Goal: Transaction & Acquisition: Register for event/course

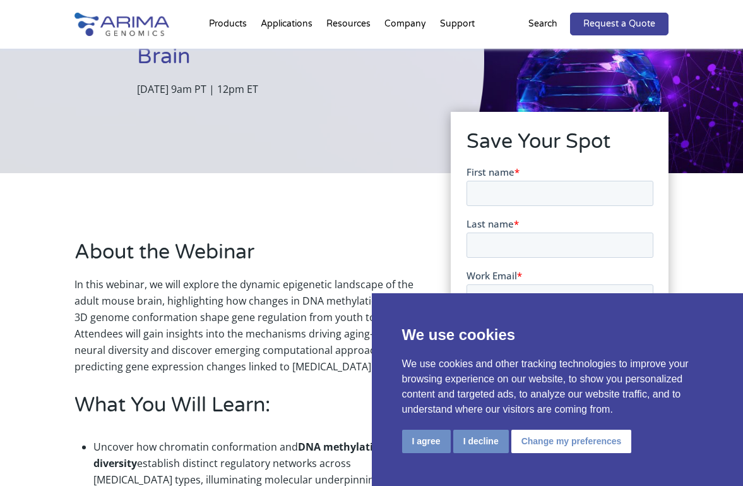
scroll to position [215, 0]
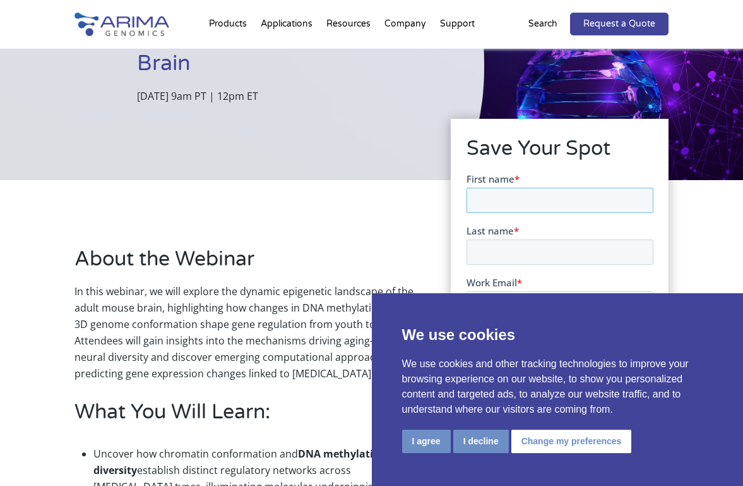
click at [516, 201] on input "First name *" at bounding box center [559, 200] width 187 height 25
type input "[PERSON_NAME]"
click at [535, 251] on input "Last name *" at bounding box center [559, 251] width 187 height 25
type input "Sun"
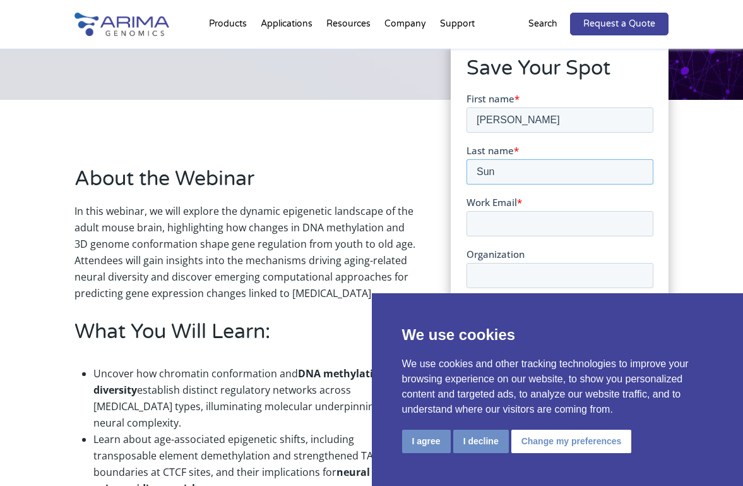
scroll to position [299, 0]
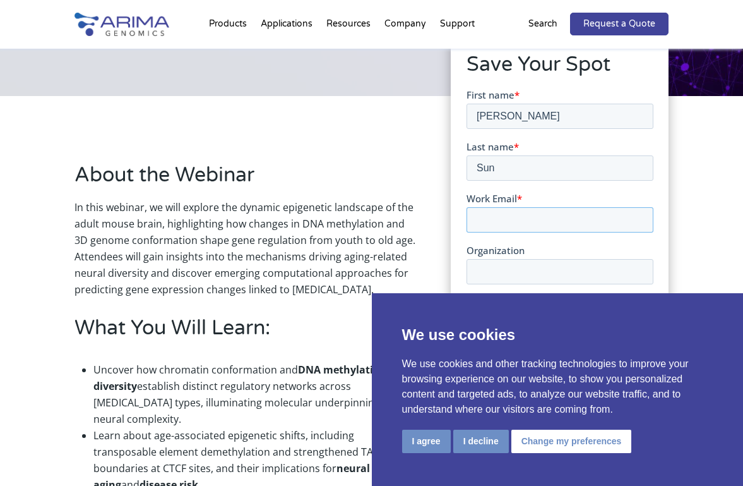
click at [538, 225] on input "Work Email *" at bounding box center [559, 219] width 187 height 25
type input "[EMAIL_ADDRESS][DOMAIN_NAME]"
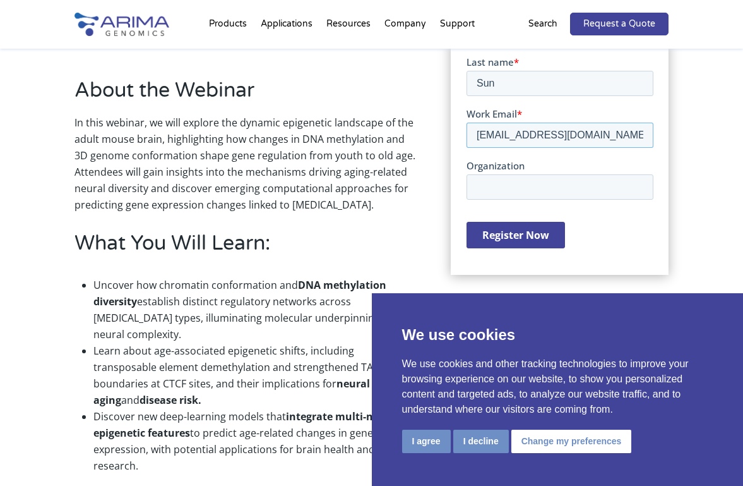
scroll to position [427, 0]
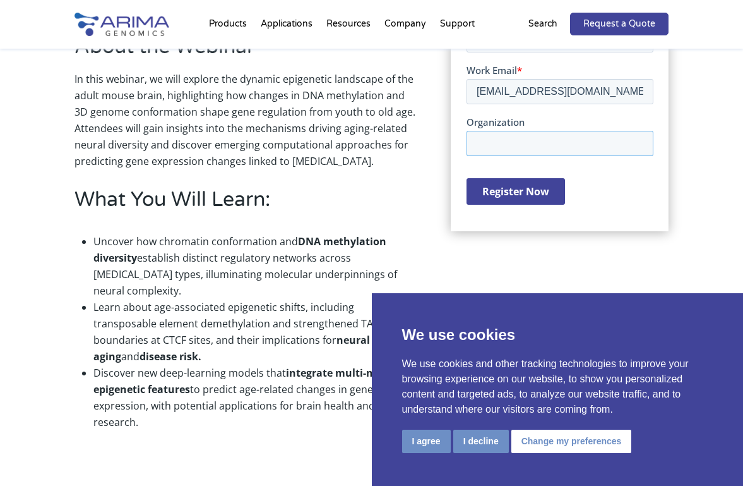
click at [500, 145] on input "Organization" at bounding box center [559, 143] width 187 height 25
type input "[PERSON_NAME][GEOGRAPHIC_DATA][PERSON_NAME]"
click at [503, 194] on input "Register Now" at bounding box center [515, 192] width 99 height 27
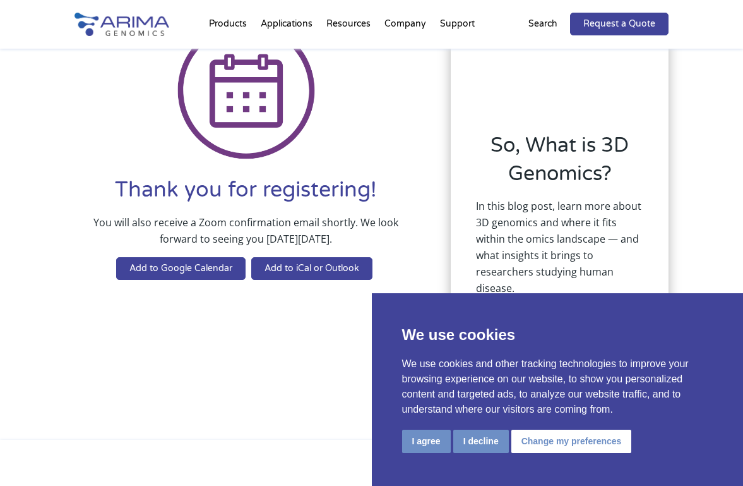
scroll to position [91, 0]
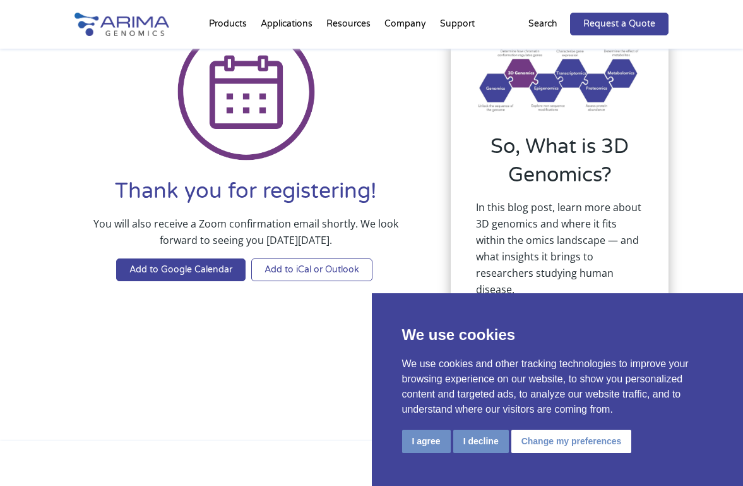
click at [322, 272] on link "Add to iCal or Outlook" at bounding box center [311, 269] width 121 height 23
